Goal: Information Seeking & Learning: Learn about a topic

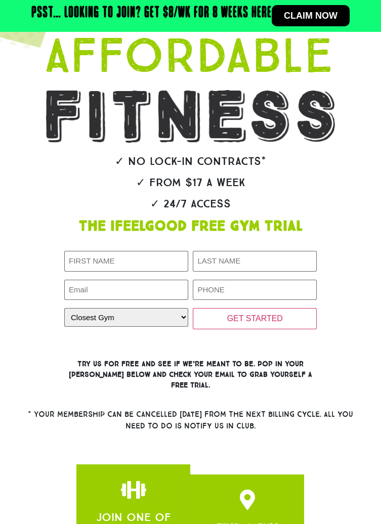
scroll to position [107, 0]
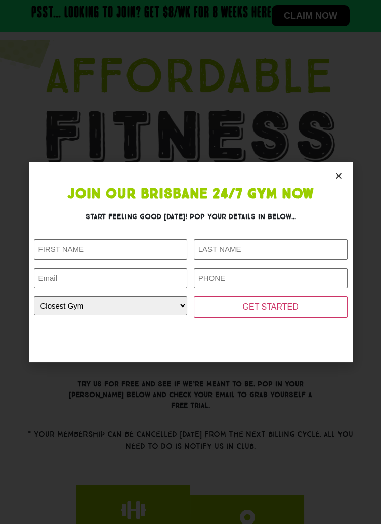
click at [337, 180] on icon "Close" at bounding box center [339, 176] width 8 height 8
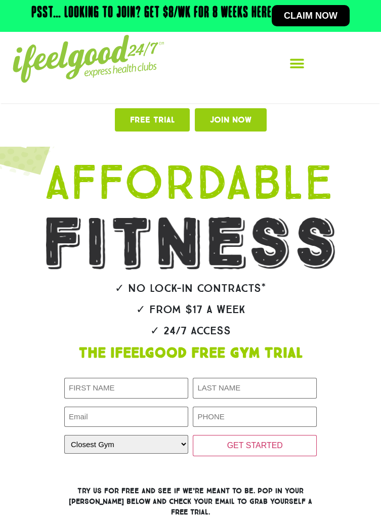
scroll to position [12, 0]
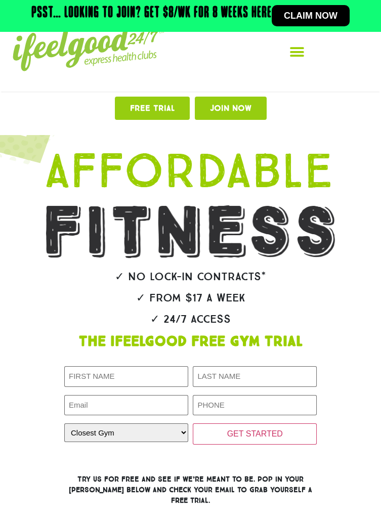
click at [299, 54] on icon "Menu Toggle" at bounding box center [296, 52] width 15 height 15
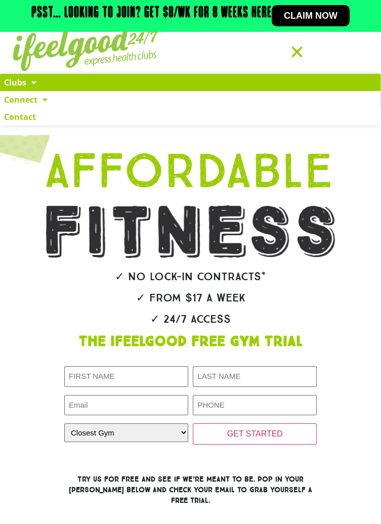
click at [27, 85] on span at bounding box center [31, 82] width 10 height 18
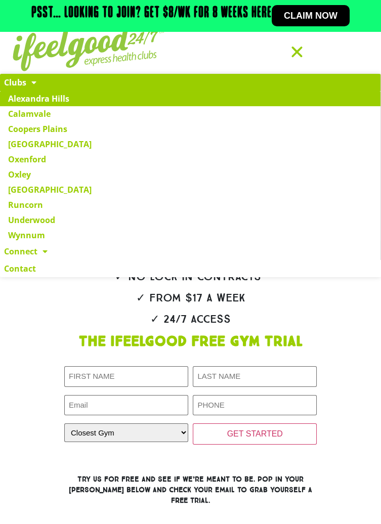
click at [60, 101] on link "Alexandra Hills" at bounding box center [190, 98] width 380 height 15
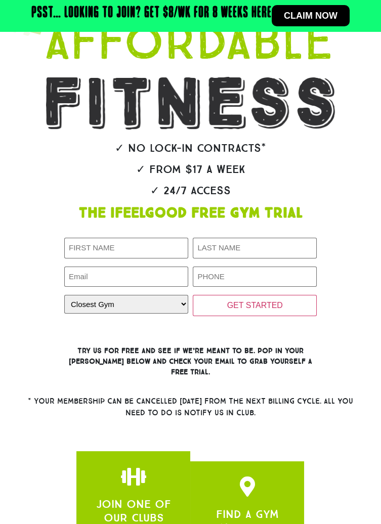
scroll to position [107, 0]
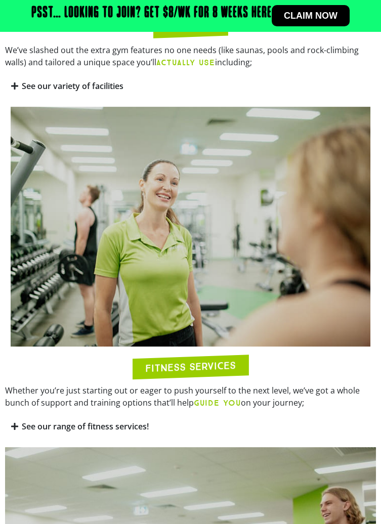
scroll to position [925, 0]
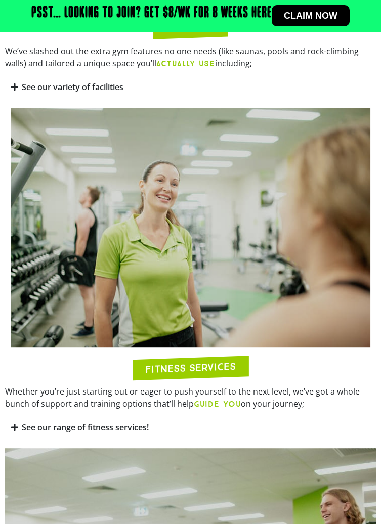
click at [23, 433] on link "See our range of fitness services!" at bounding box center [85, 427] width 127 height 11
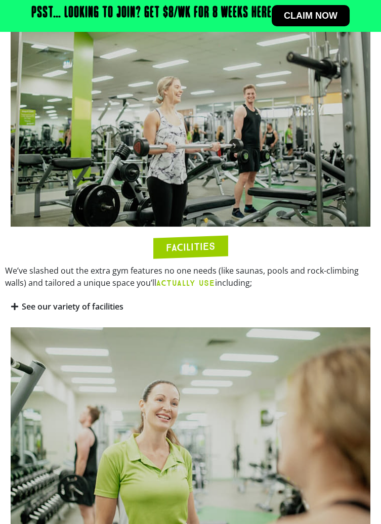
scroll to position [705, 0]
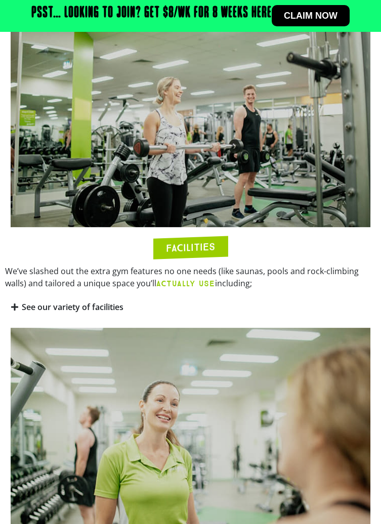
click at [22, 313] on link "See our variety of facilities" at bounding box center [73, 306] width 102 height 11
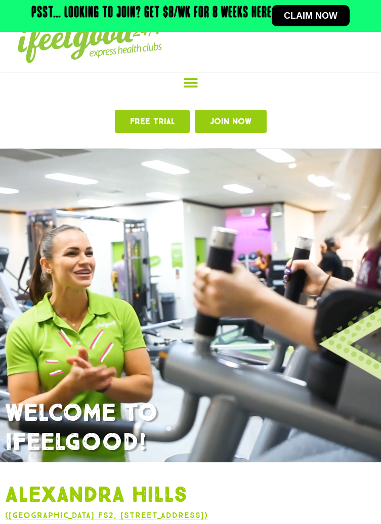
scroll to position [0, 0]
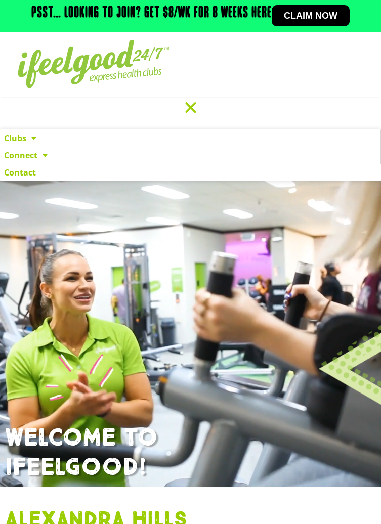
click at [190, 110] on icon "Menu Toggle" at bounding box center [190, 107] width 15 height 15
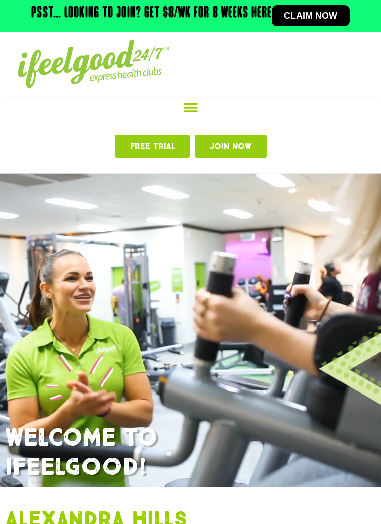
click at [191, 115] on div "Menu Toggle" at bounding box center [190, 108] width 381 height 23
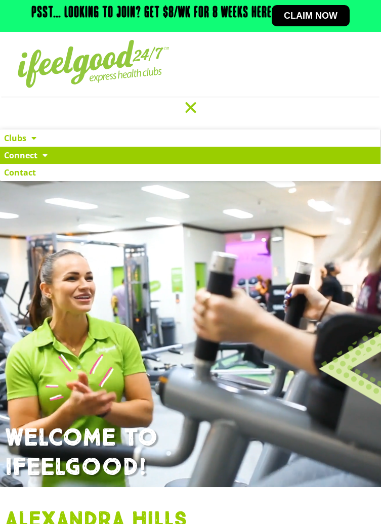
click at [39, 157] on span at bounding box center [42, 155] width 10 height 18
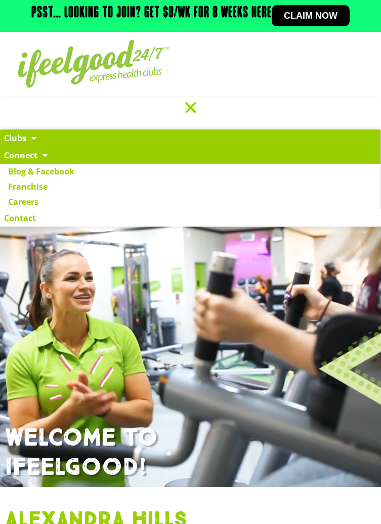
click at [26, 136] on span at bounding box center [31, 138] width 10 height 18
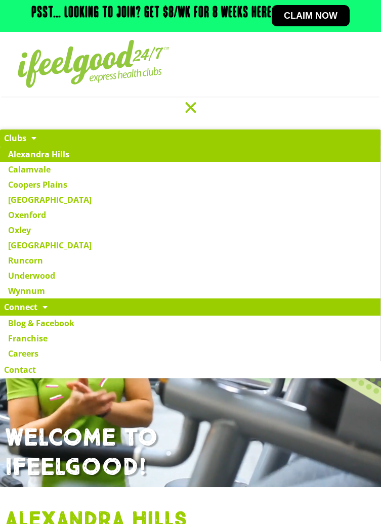
click at [59, 160] on link "Alexandra Hills" at bounding box center [190, 154] width 380 height 15
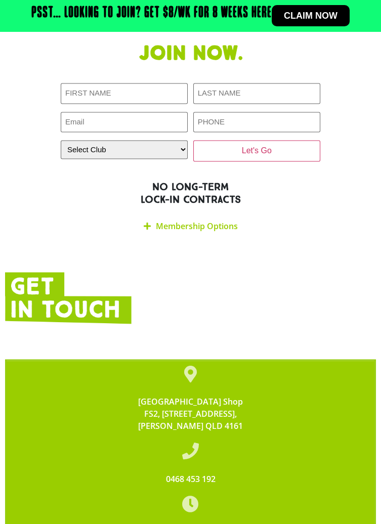
scroll to position [2794, 0]
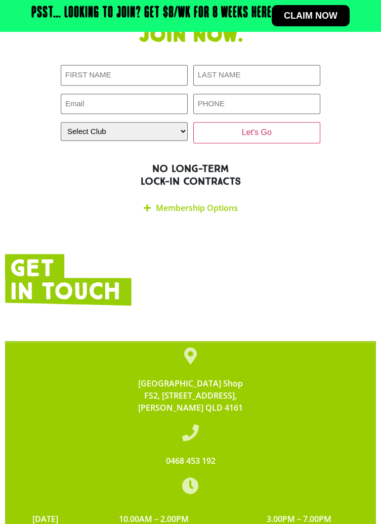
click at [150, 212] on icon at bounding box center [147, 208] width 7 height 8
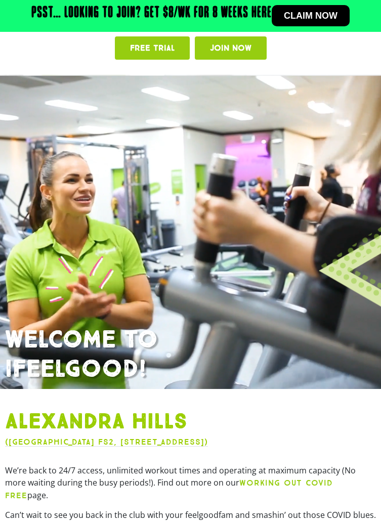
scroll to position [0, 0]
